Goal: Task Accomplishment & Management: Manage account settings

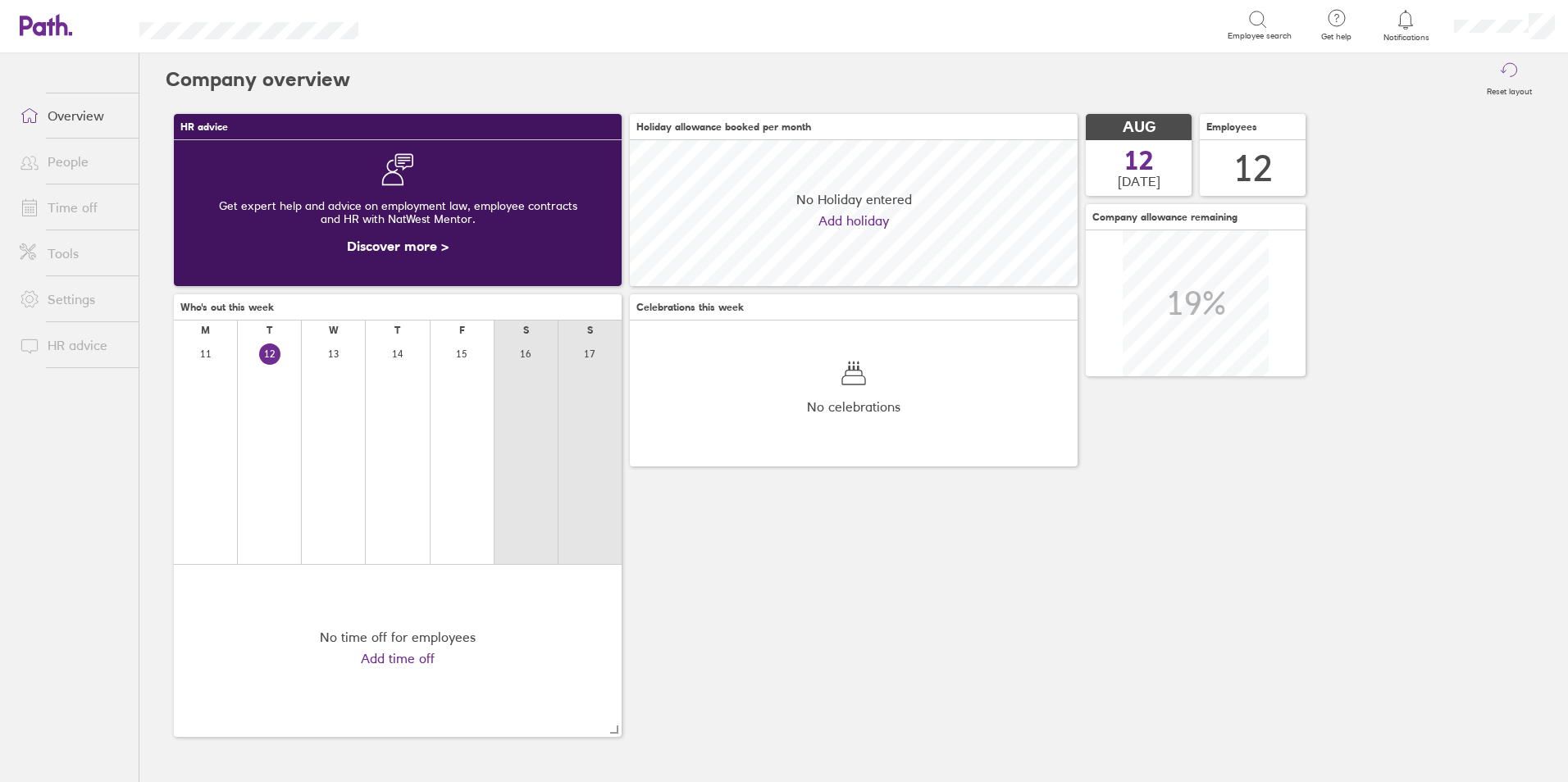
scroll to position [146, 448]
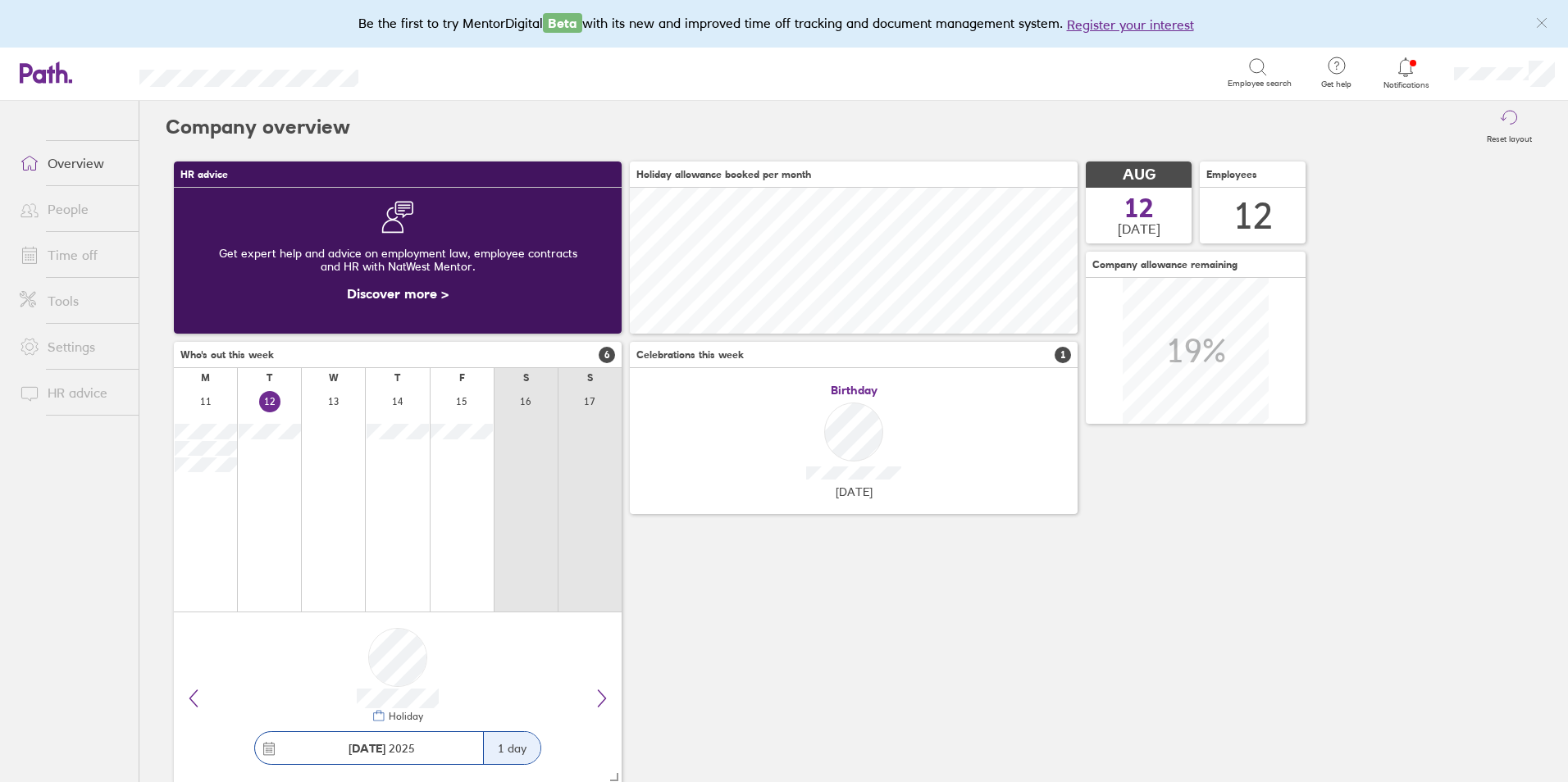
click at [1409, 68] on icon at bounding box center [1406, 67] width 20 height 20
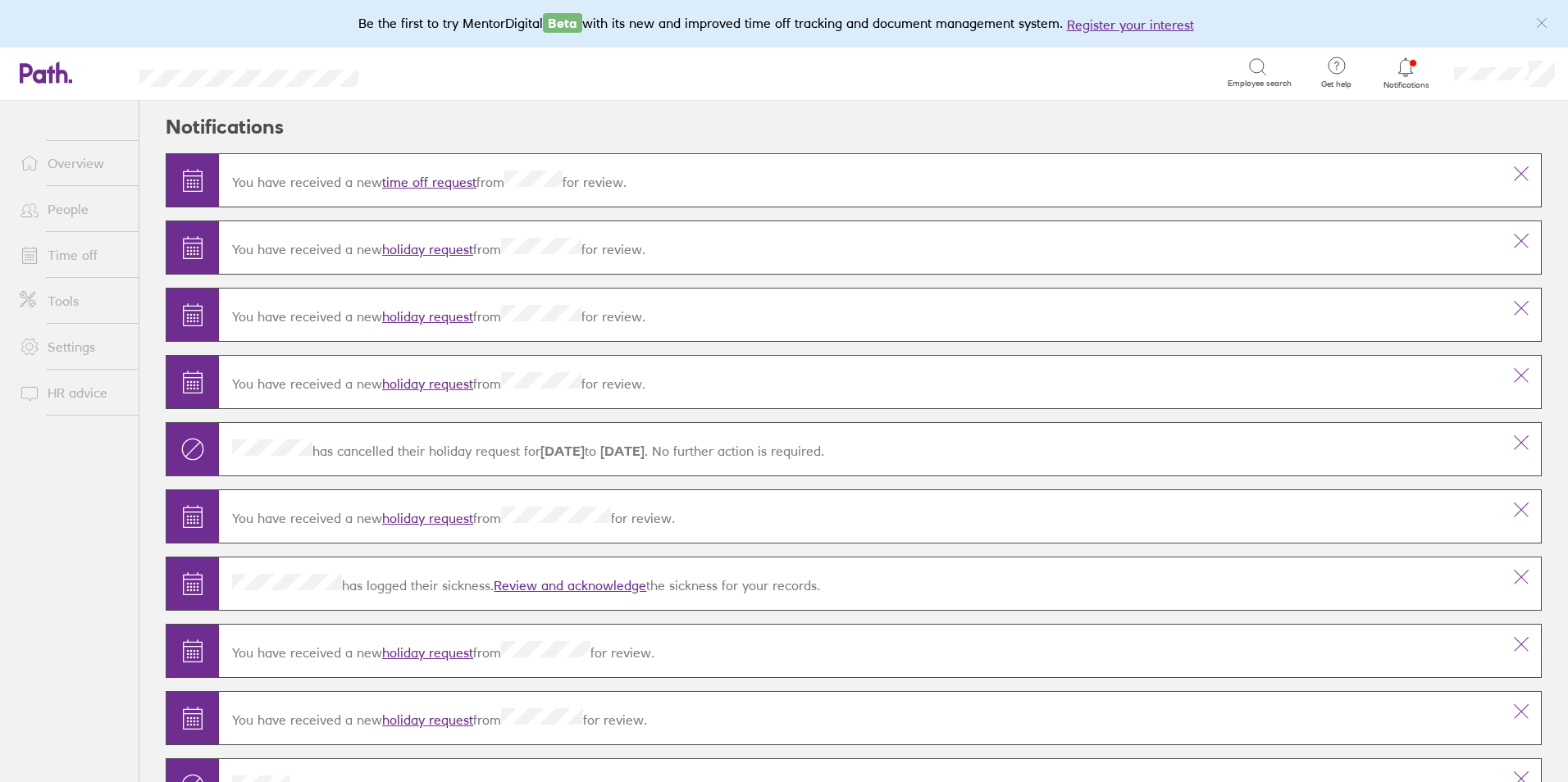
click at [441, 181] on link "time off request" at bounding box center [429, 182] width 94 height 17
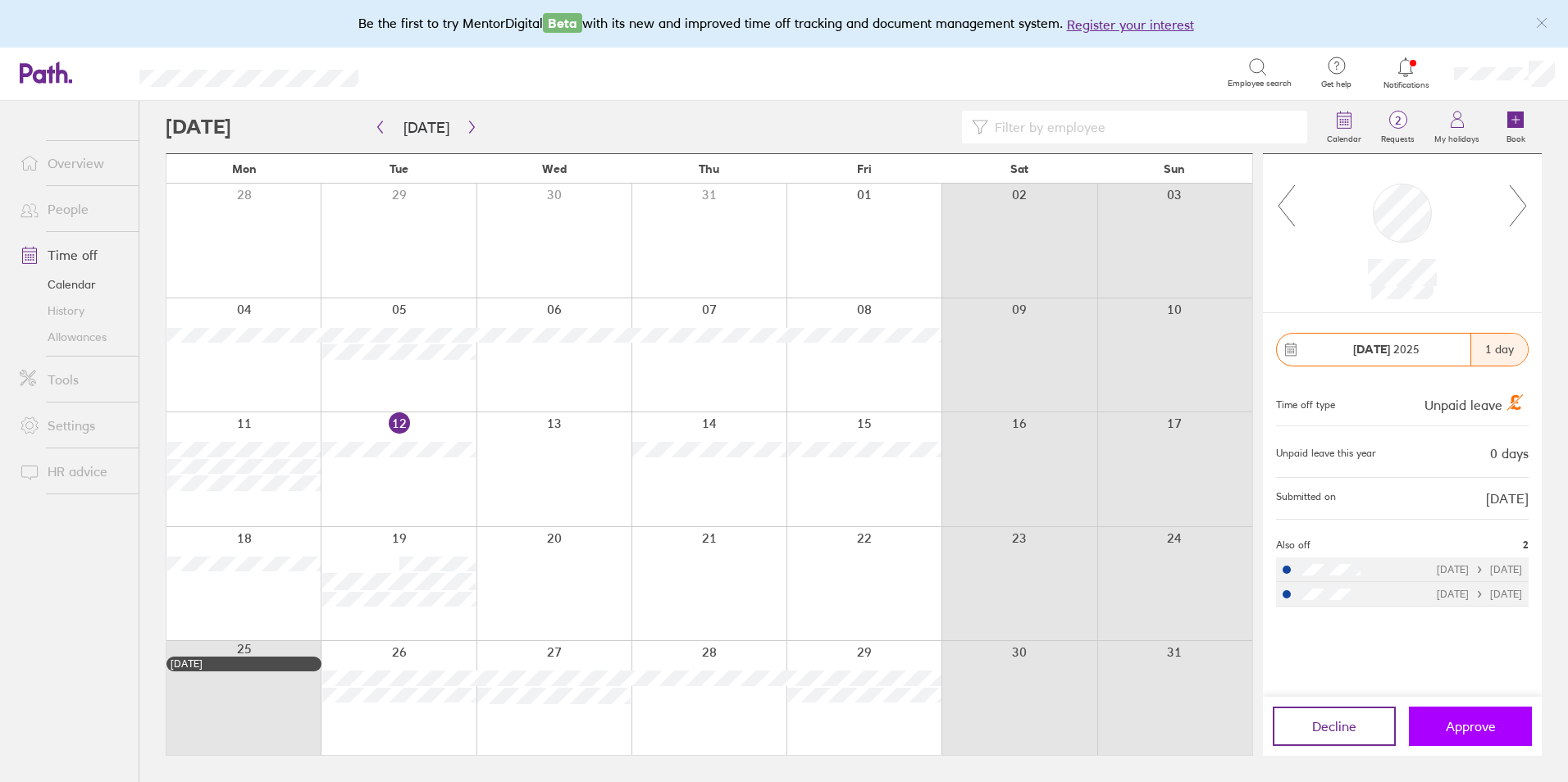
click at [1489, 725] on span "Approve" at bounding box center [1471, 726] width 50 height 15
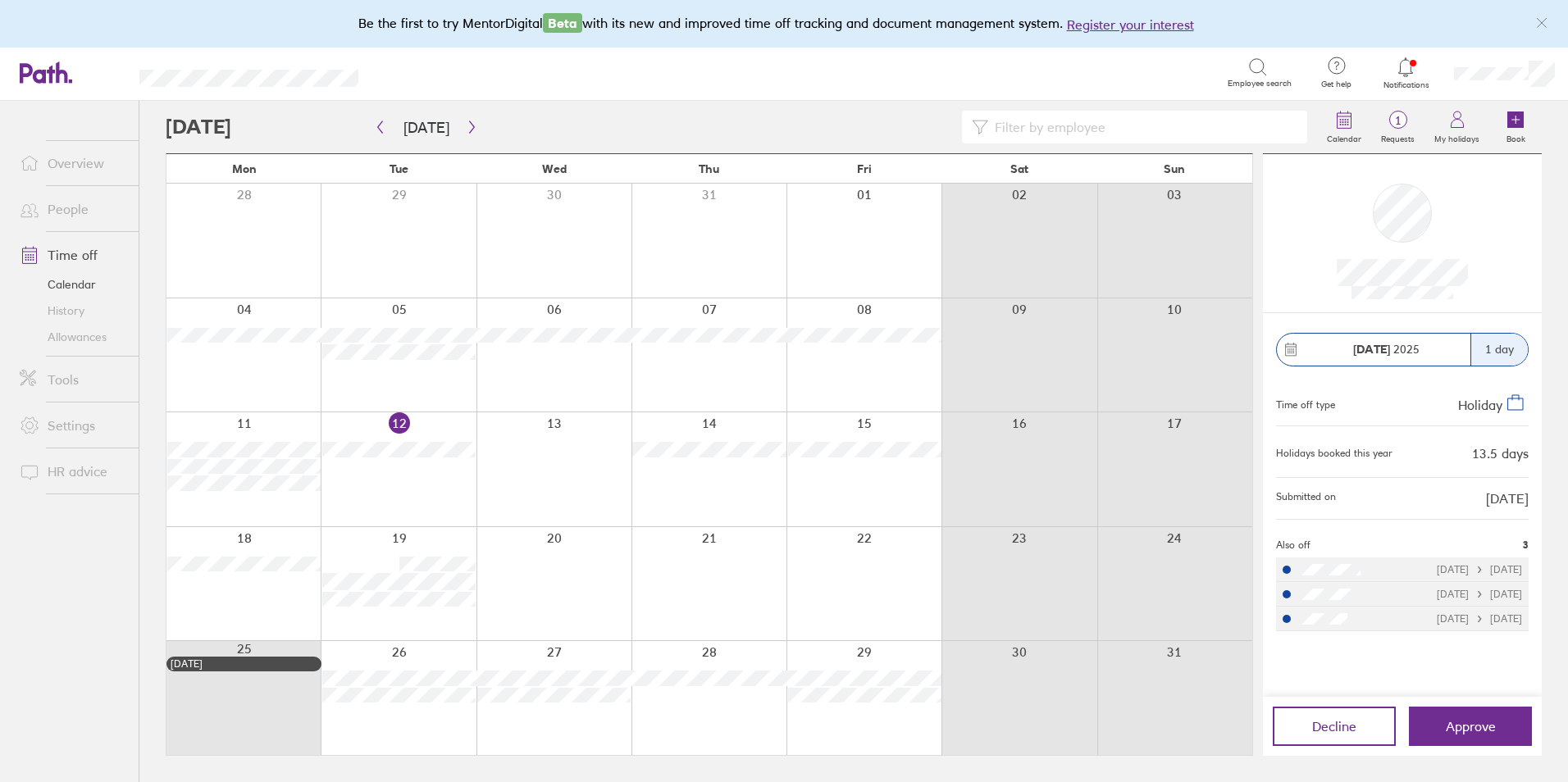
click at [850, 476] on div at bounding box center [864, 469] width 155 height 114
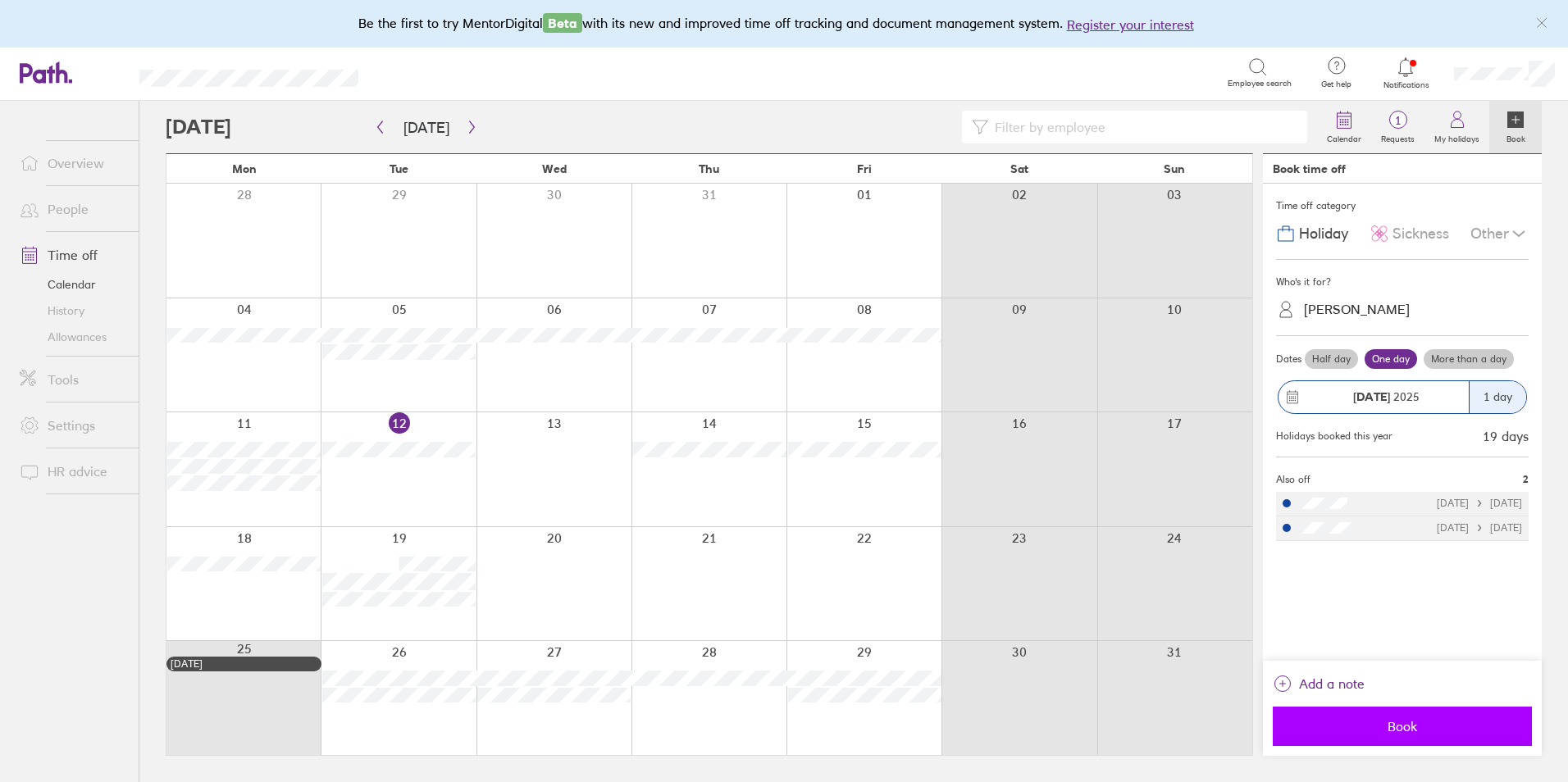
click at [1407, 731] on span "Book" at bounding box center [1403, 726] width 236 height 15
